Goal: Transaction & Acquisition: Subscribe to service/newsletter

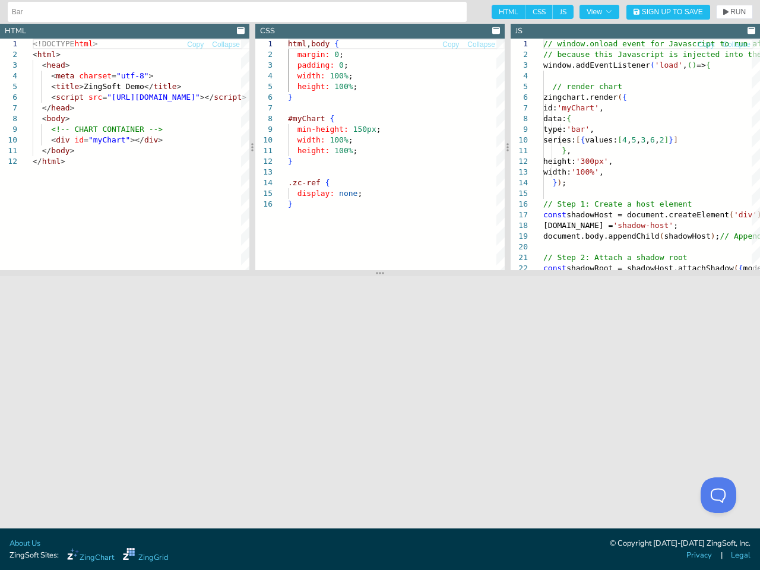
click at [234, 12] on input "Bar" at bounding box center [237, 11] width 450 height 19
click at [599, 12] on span "View" at bounding box center [599, 11] width 26 height 7
click at [668, 12] on span "Sign Up to Save" at bounding box center [671, 11] width 61 height 7
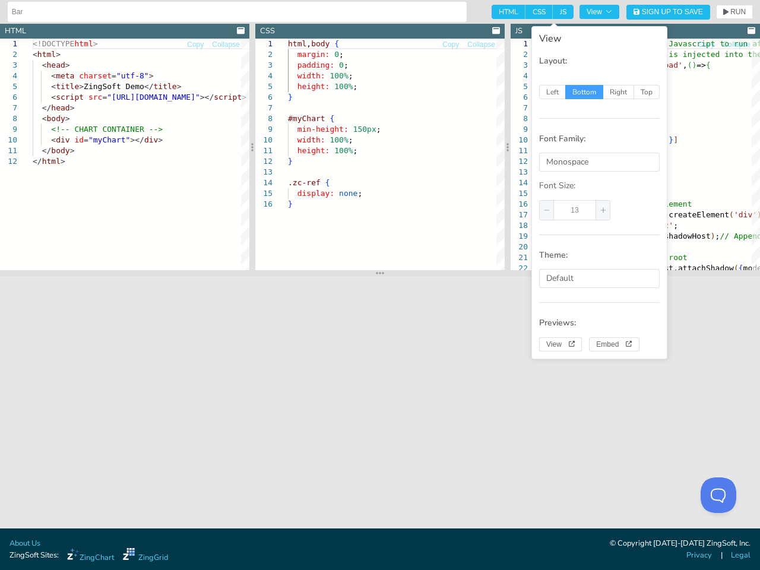
click at [734, 12] on div "Sign Up Log In Sign Up Sign up with Google or By signing up, you agree to our t…" at bounding box center [380, 285] width 760 height 570
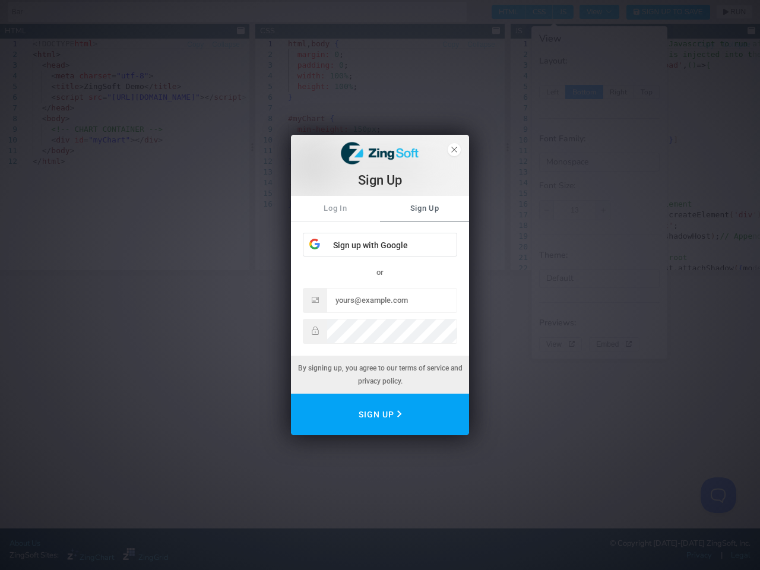
click at [240, 31] on div "Sign Up Log In Sign Up Sign up with Google or By signing up, you agree to our t…" at bounding box center [380, 285] width 760 height 570
click at [195, 45] on div "Sign Up Log In Sign Up Sign up with Google or By signing up, you agree to our t…" at bounding box center [380, 285] width 760 height 570
click at [225, 45] on div "Sign Up Log In Sign Up Sign up with Google or By signing up, you agree to our t…" at bounding box center [380, 285] width 760 height 570
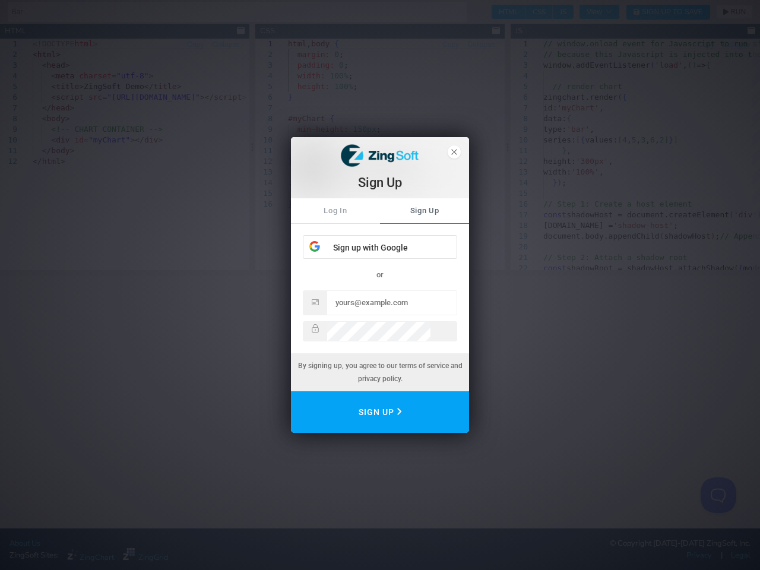
click at [125, 154] on div "Sign Up Log In Sign Up Sign up with Google or By signing up, you agree to our t…" at bounding box center [380, 285] width 760 height 570
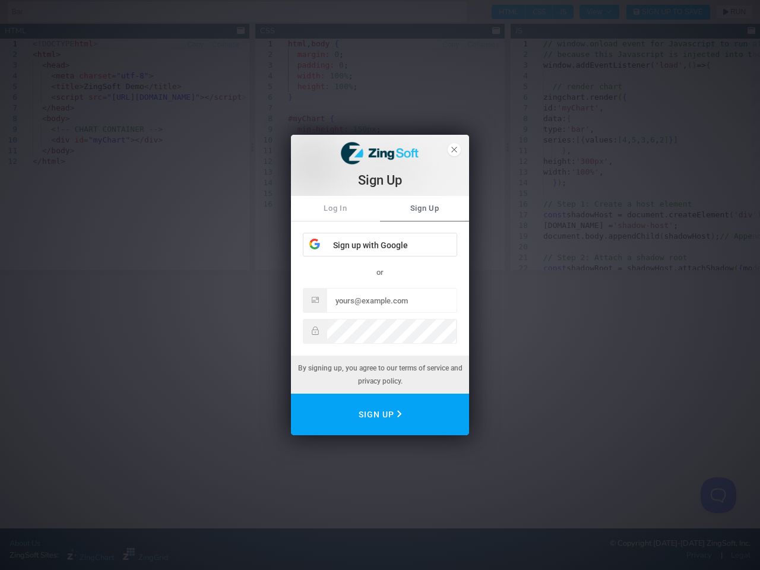
click at [252, 147] on div "Sign Up Log In Sign Up Sign up with Google or By signing up, you agree to our t…" at bounding box center [380, 285] width 760 height 570
